Goal: Navigation & Orientation: Understand site structure

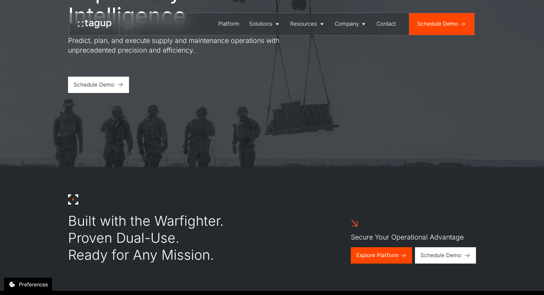
scroll to position [93, 0]
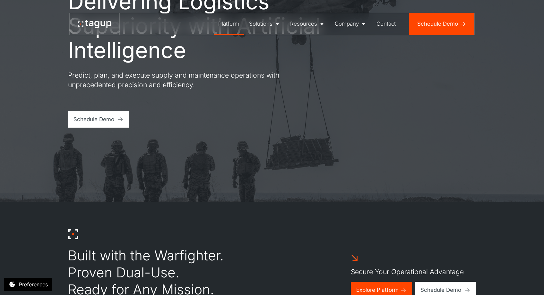
click at [233, 24] on div "Platform" at bounding box center [228, 24] width 21 height 8
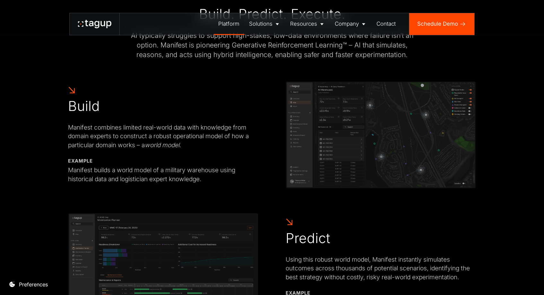
scroll to position [332, 0]
click at [79, 23] on icon at bounding box center [94, 24] width 33 height 8
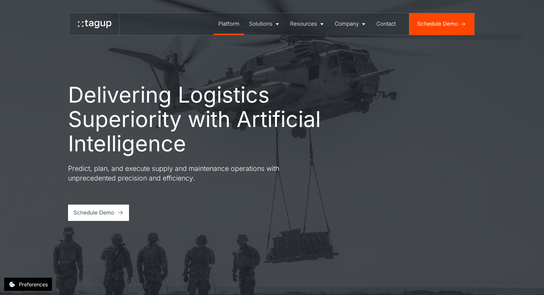
scroll to position [3, 0]
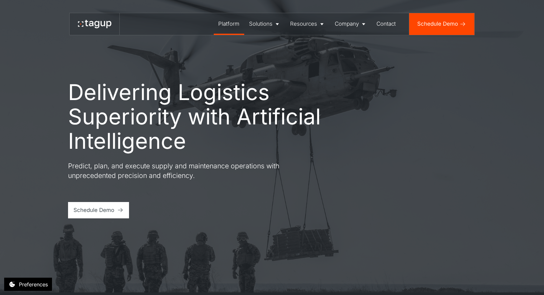
click at [231, 24] on div "Platform" at bounding box center [228, 24] width 21 height 8
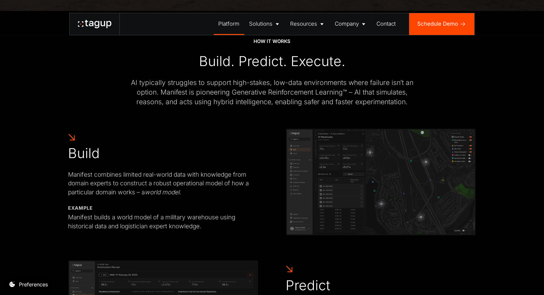
scroll to position [300, 0]
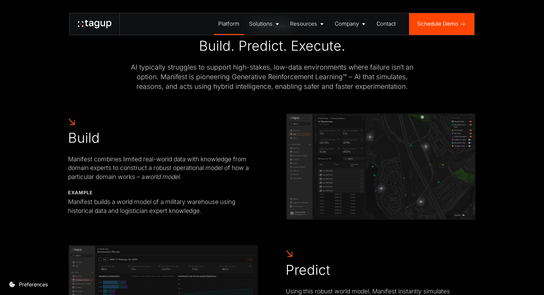
click at [91, 22] on icon at bounding box center [91, 23] width 4 height 5
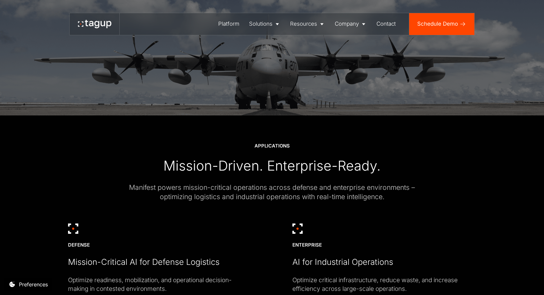
scroll to position [1447, 0]
click at [225, 23] on div "Platform" at bounding box center [228, 24] width 21 height 8
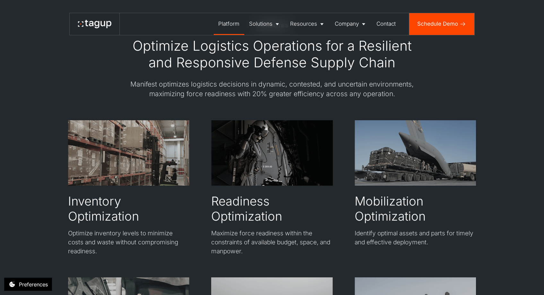
scroll to position [996, 0]
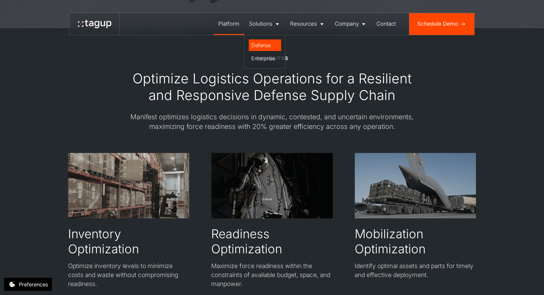
click at [261, 44] on div "Defense" at bounding box center [264, 45] width 27 height 8
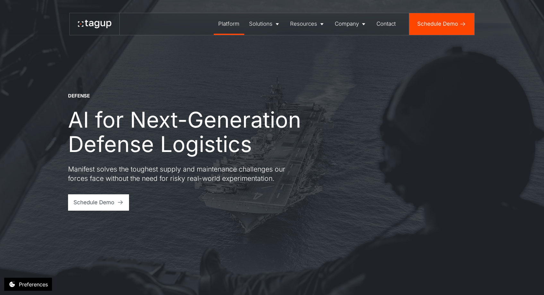
click at [228, 23] on div "Platform" at bounding box center [228, 24] width 21 height 8
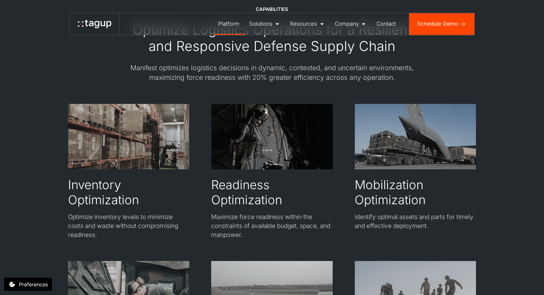
scroll to position [1046, 0]
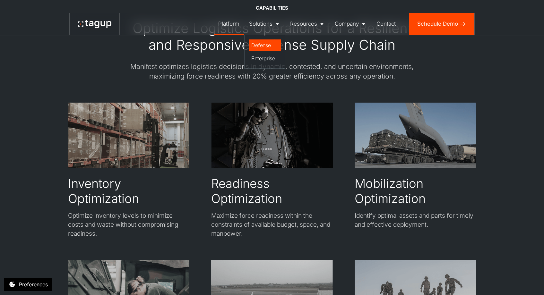
click at [263, 46] on div "Defense" at bounding box center [264, 45] width 27 height 8
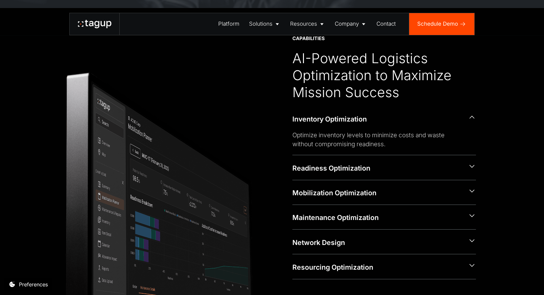
scroll to position [288, 0]
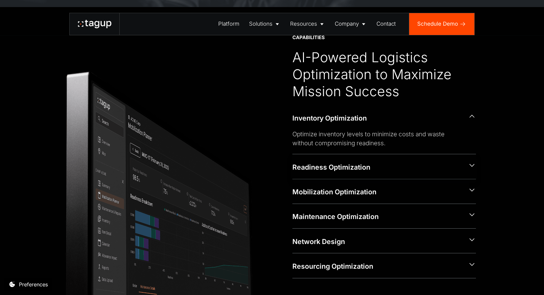
click at [475, 165] on icon at bounding box center [472, 166] width 8 height 8
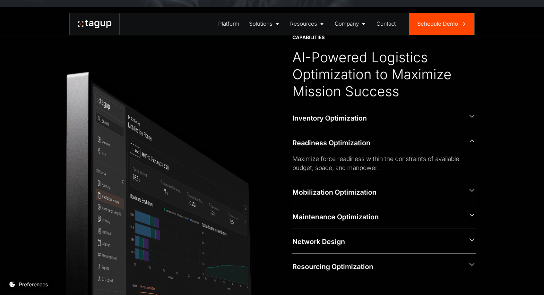
click at [474, 194] on icon at bounding box center [472, 191] width 8 height 8
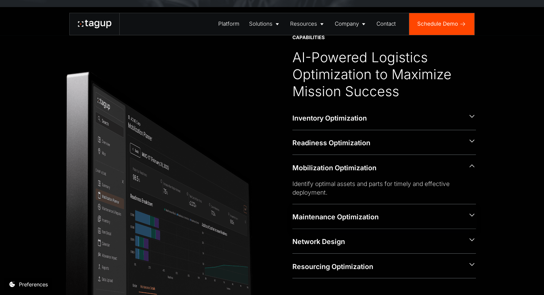
click at [473, 218] on icon at bounding box center [472, 215] width 8 height 8
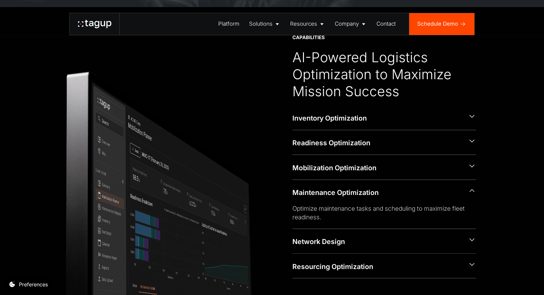
click at [469, 243] on icon at bounding box center [472, 240] width 8 height 8
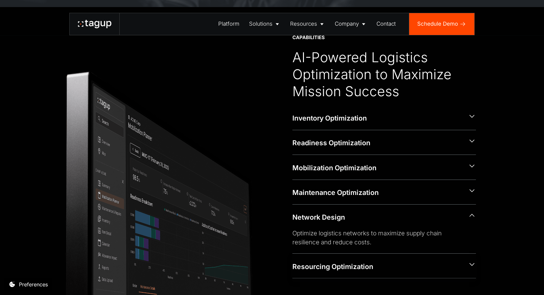
click at [470, 265] on icon at bounding box center [472, 265] width 8 height 8
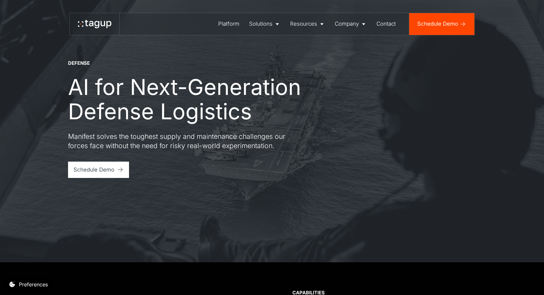
scroll to position [0, 0]
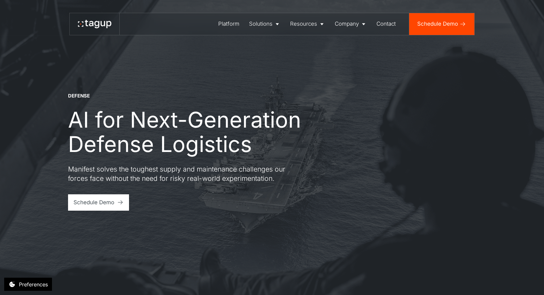
click at [95, 23] on icon at bounding box center [94, 24] width 33 height 8
